Goal: Task Accomplishment & Management: Use online tool/utility

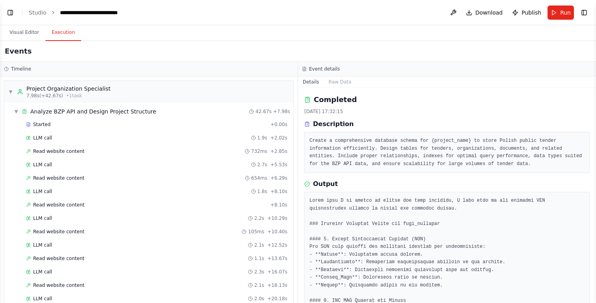
scroll to position [300, 0]
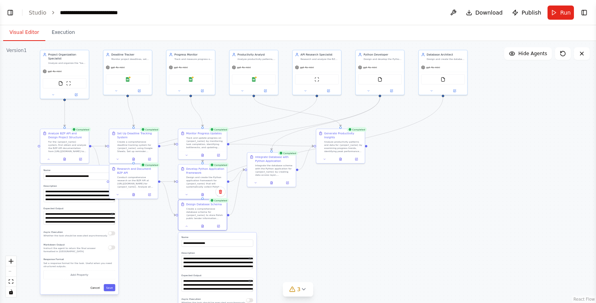
click at [30, 29] on button "Visual Editor" at bounding box center [24, 32] width 42 height 17
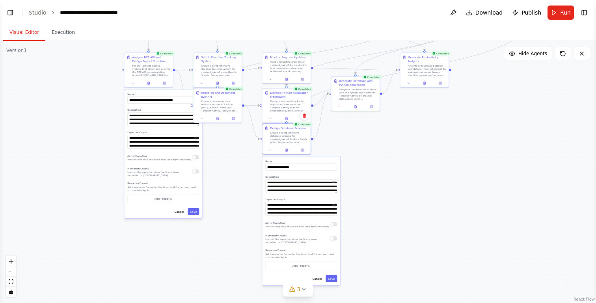
drag, startPoint x: 353, startPoint y: 207, endPoint x: 437, endPoint y: 131, distance: 113.3
click at [437, 131] on div ".deletable-edge-delete-btn { width: 20px; height: 20px; border: 0px solid #ffff…" at bounding box center [298, 172] width 596 height 262
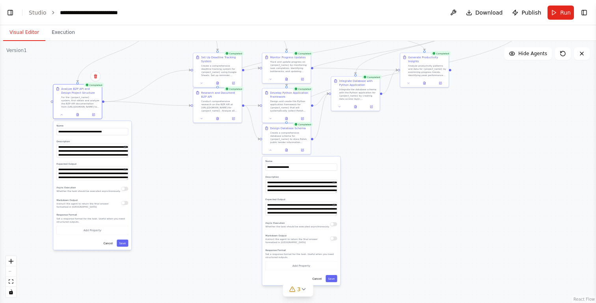
drag, startPoint x: 143, startPoint y: 93, endPoint x: 71, endPoint y: 127, distance: 79.4
click at [71, 127] on label "Name" at bounding box center [92, 125] width 72 height 3
drag, startPoint x: 208, startPoint y: 94, endPoint x: 184, endPoint y: 127, distance: 40.0
click at [185, 127] on div "Research and Document BZP API" at bounding box center [198, 126] width 38 height 8
drag, startPoint x: 216, startPoint y: 58, endPoint x: 178, endPoint y: 65, distance: 38.6
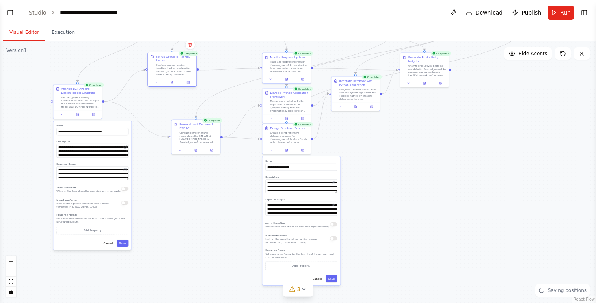
click at [178, 63] on div "Set Up Deadline Tracking System" at bounding box center [175, 59] width 38 height 8
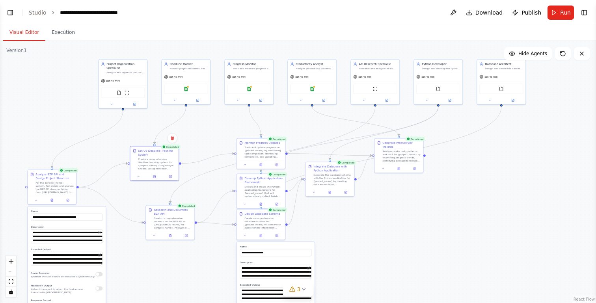
drag, startPoint x: 444, startPoint y: 184, endPoint x: 418, endPoint y: 219, distance: 43.1
click at [418, 219] on div ".deletable-edge-delete-btn { width: 20px; height: 20px; border: 0px solid #ffff…" at bounding box center [298, 172] width 596 height 262
click at [529, 54] on span "Hide Agents" at bounding box center [532, 53] width 29 height 6
click at [529, 54] on span "Show Agents" at bounding box center [531, 53] width 31 height 6
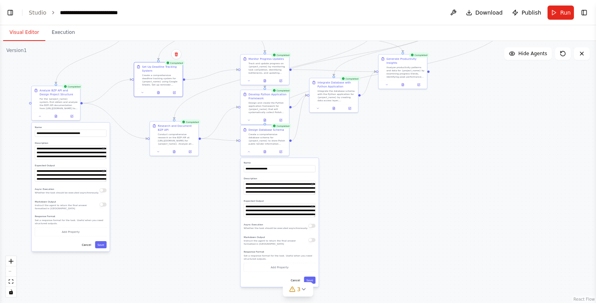
drag, startPoint x: 424, startPoint y: 244, endPoint x: 429, endPoint y: 160, distance: 83.7
click at [428, 160] on div ".deletable-edge-delete-btn { width: 20px; height: 20px; border: 0px solid #ffff…" at bounding box center [298, 172] width 596 height 262
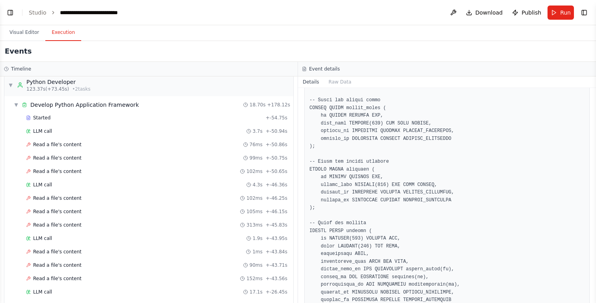
click at [69, 32] on button "Execution" at bounding box center [63, 32] width 36 height 17
click at [69, 169] on span "Read a file's content" at bounding box center [57, 171] width 48 height 6
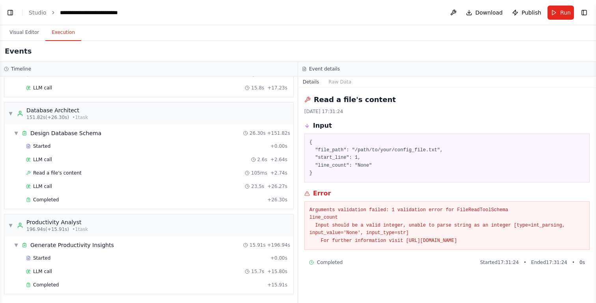
scroll to position [1142, 0]
click at [60, 198] on div "Completed" at bounding box center [145, 200] width 238 height 6
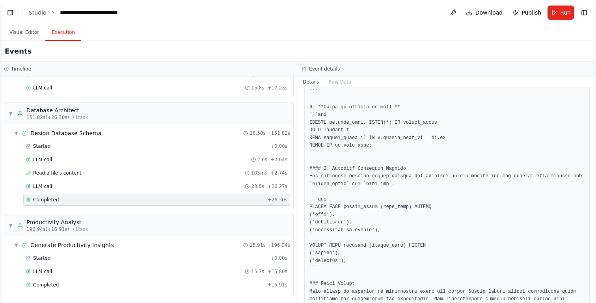
scroll to position [869, 0]
click at [42, 284] on span "Completed" at bounding box center [46, 285] width 26 height 6
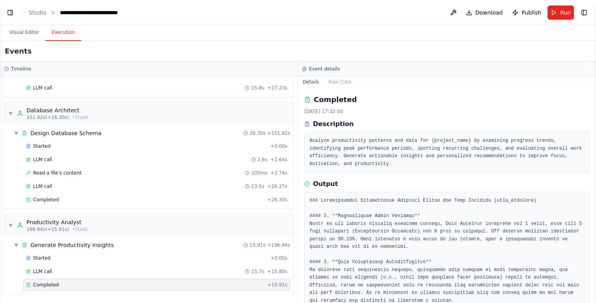
scroll to position [0, 0]
click at [11, 225] on span "▼" at bounding box center [10, 225] width 5 height 6
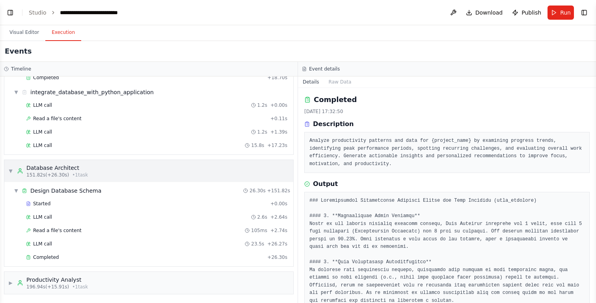
click at [7, 168] on div "▼ Database Architect 151.82s (+26.30s) • 1 task" at bounding box center [148, 171] width 289 height 22
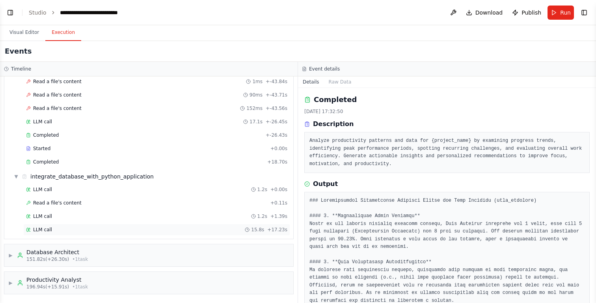
scroll to position [1000, 0]
click at [39, 229] on span "LLM call" at bounding box center [42, 230] width 19 height 6
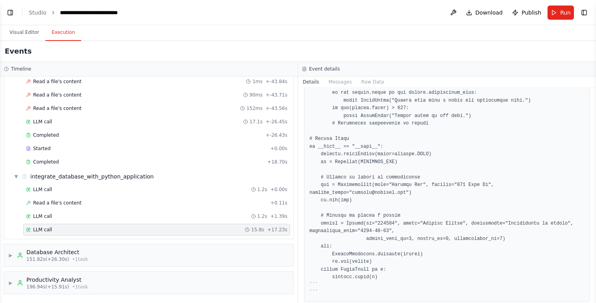
scroll to position [1264, 0]
click at [14, 177] on span "▼" at bounding box center [16, 176] width 5 height 6
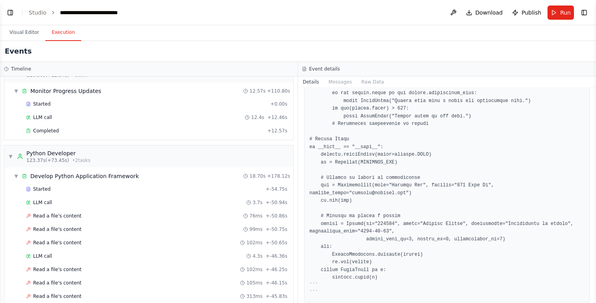
scroll to position [763, 0]
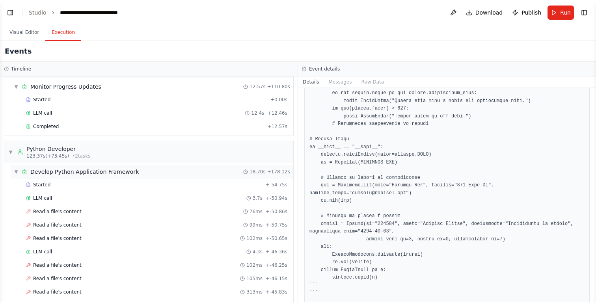
click at [16, 168] on div "▼ Develop Python Application Framework" at bounding box center [76, 172] width 125 height 8
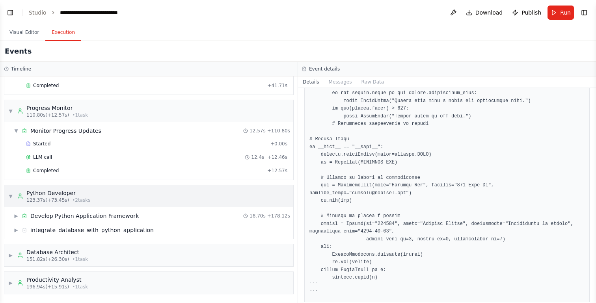
click at [9, 194] on span "▼" at bounding box center [10, 196] width 5 height 6
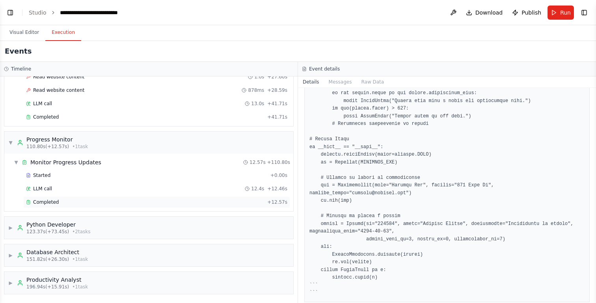
click at [54, 201] on span "Completed" at bounding box center [46, 202] width 26 height 6
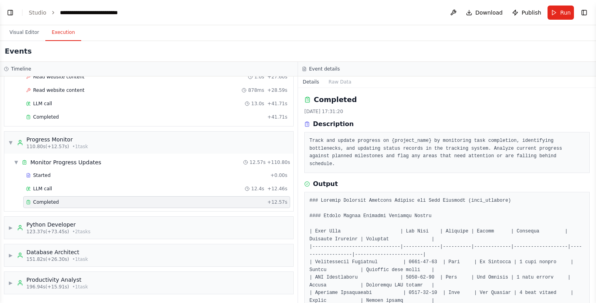
scroll to position [0, 0]
click at [20, 35] on button "Visual Editor" at bounding box center [24, 32] width 42 height 17
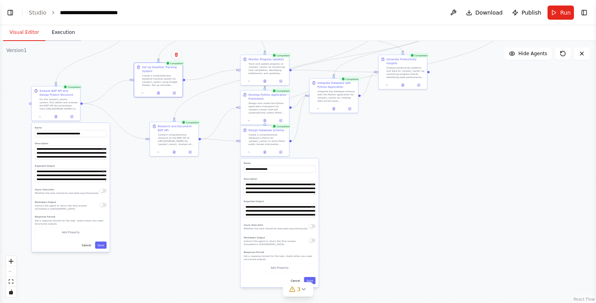
click at [60, 31] on button "Execution" at bounding box center [63, 32] width 36 height 17
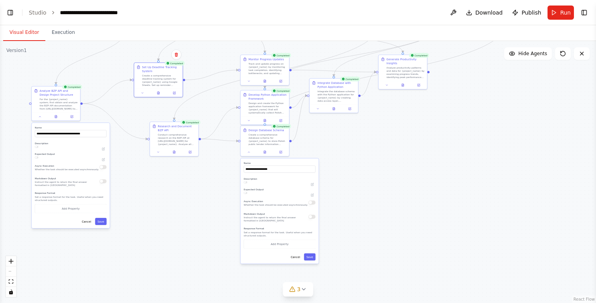
click at [21, 32] on button "Visual Editor" at bounding box center [24, 32] width 42 height 17
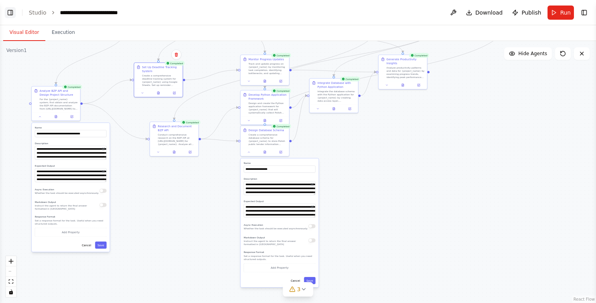
click at [10, 10] on button "Toggle Left Sidebar" at bounding box center [10, 12] width 11 height 11
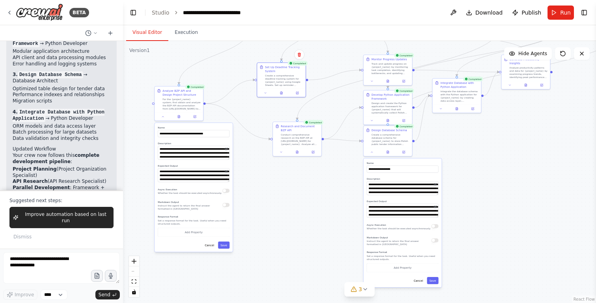
click at [36, 279] on p "You can now run the automation to see your technical team in action, working on…" at bounding box center [62, 291] width 98 height 24
click at [68, 279] on p "You can now run the automation to see your technical team in action, working on…" at bounding box center [62, 291] width 98 height 24
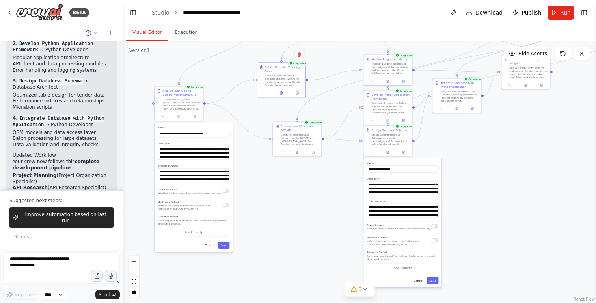
scroll to position [2612, 0]
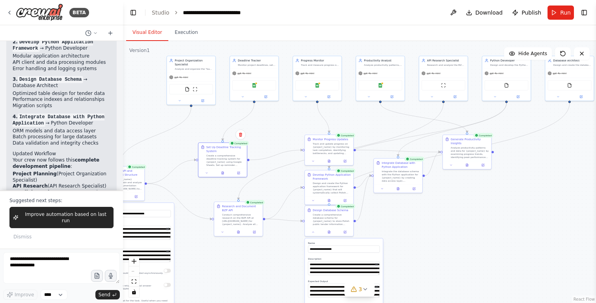
drag, startPoint x: 513, startPoint y: 152, endPoint x: 442, endPoint y: 232, distance: 106.7
click at [442, 232] on div ".deletable-edge-delete-btn { width: 20px; height: 20px; border: 0px solid #ffff…" at bounding box center [359, 172] width 473 height 262
